Goal: Task Accomplishment & Management: Complete application form

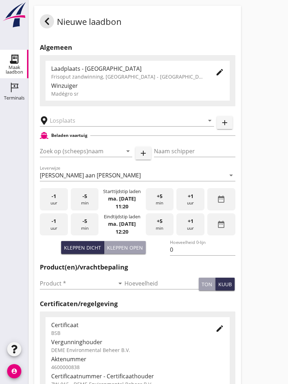
click at [78, 124] on input "text" at bounding box center [122, 120] width 144 height 11
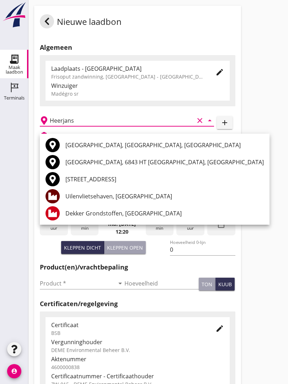
click at [97, 136] on div "[GEOGRAPHIC_DATA], [GEOGRAPHIC_DATA], [GEOGRAPHIC_DATA]" at bounding box center [164, 144] width 198 height 17
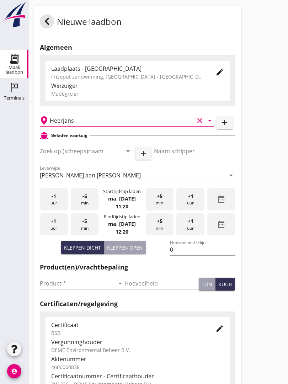
type input "[GEOGRAPHIC_DATA], [GEOGRAPHIC_DATA], [GEOGRAPHIC_DATA]"
click at [99, 157] on input "Zoek op (scheeps)naam" at bounding box center [76, 150] width 72 height 11
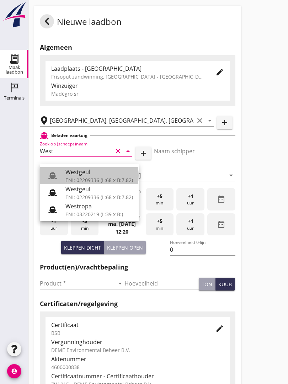
click at [97, 172] on div "Westgeul" at bounding box center [98, 172] width 67 height 9
type input "Westgeul"
type input "H. Deinum"
type input "690"
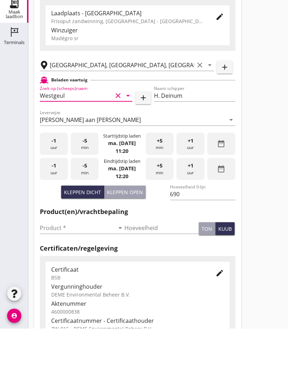
click at [54, 277] on input "Product *" at bounding box center [77, 282] width 75 height 11
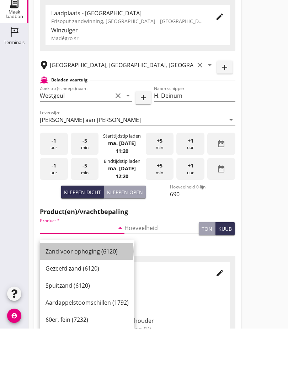
click at [86, 302] on div "Zand voor ophoging (6120)" at bounding box center [86, 306] width 83 height 9
type input "Zand voor ophoging (6120)"
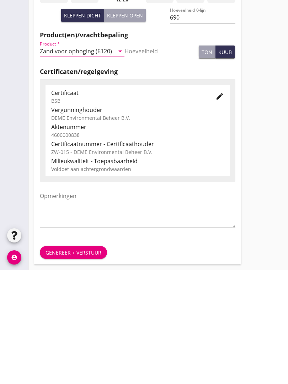
scroll to position [124, 0]
click at [69, 362] on div "Genereer + verstuur" at bounding box center [73, 365] width 56 height 7
